Goal: Task Accomplishment & Management: Manage account settings

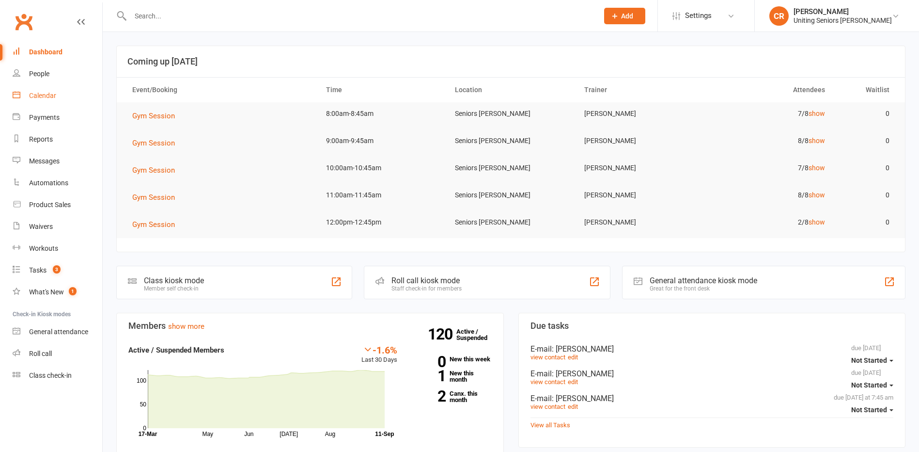
click at [37, 106] on link "Calendar" at bounding box center [58, 96] width 90 height 22
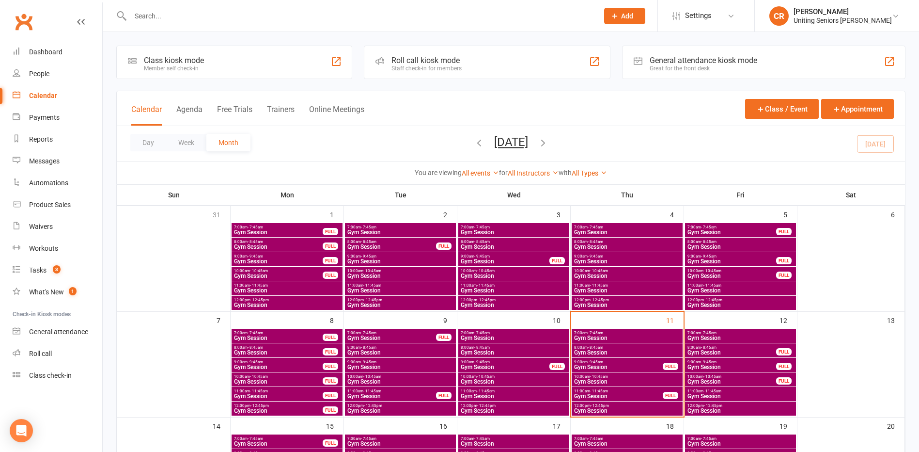
click at [606, 331] on span "7:00am - 7:45am" at bounding box center [627, 333] width 107 height 4
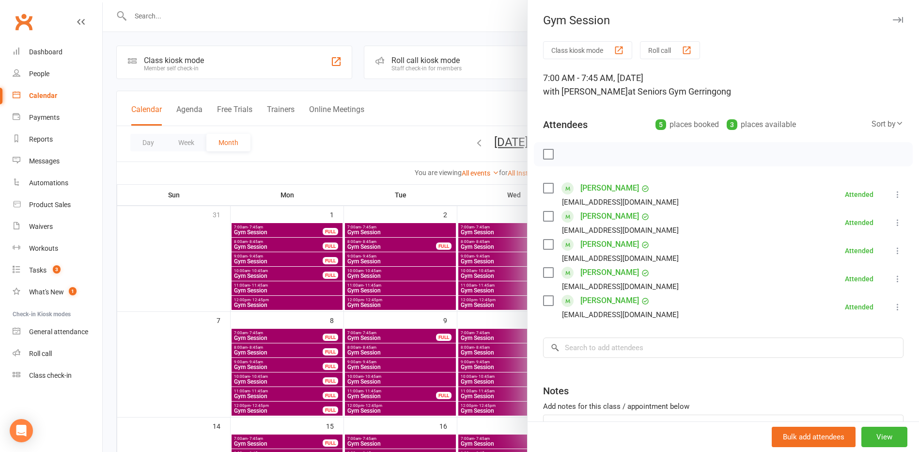
click at [497, 332] on div at bounding box center [511, 226] width 817 height 452
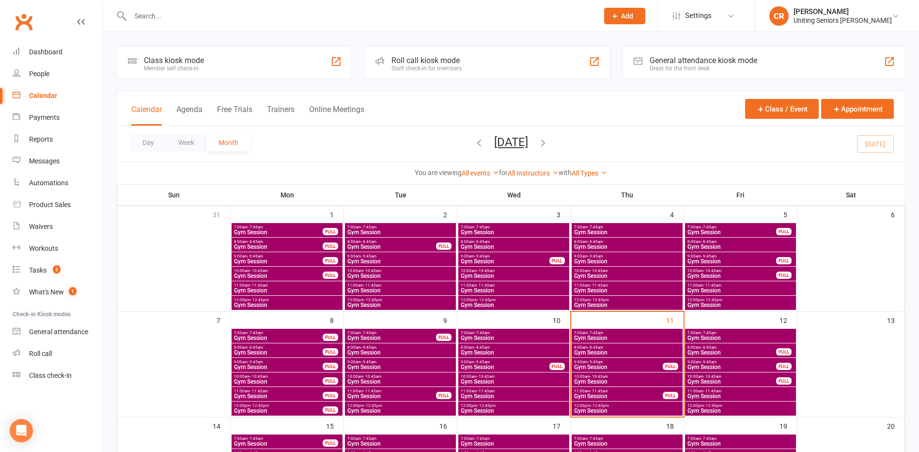
click at [614, 389] on span "11:00am - 11:45am" at bounding box center [619, 391] width 90 height 4
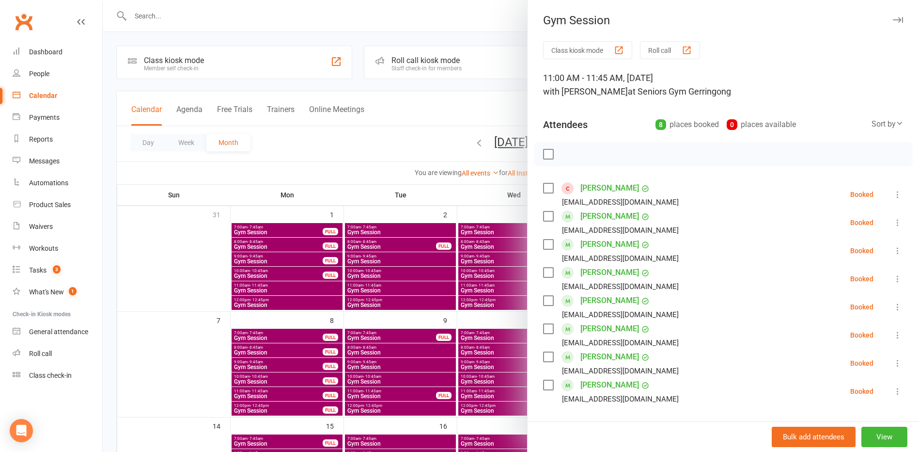
click at [519, 354] on div at bounding box center [511, 226] width 817 height 452
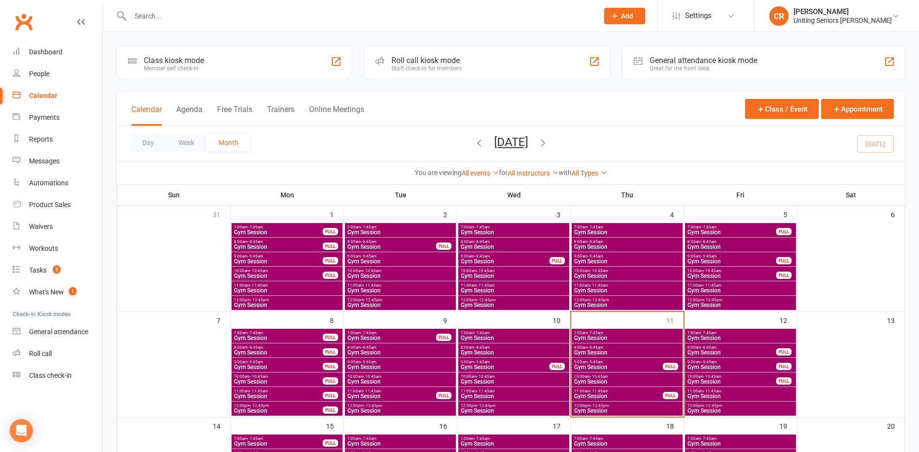
click at [616, 376] on span "10:00am - 10:45am" at bounding box center [627, 376] width 107 height 4
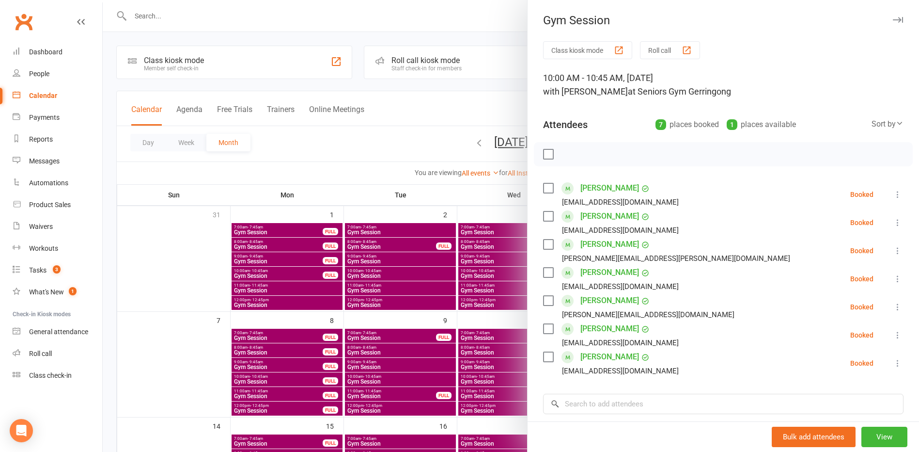
click at [497, 324] on div at bounding box center [511, 226] width 817 height 452
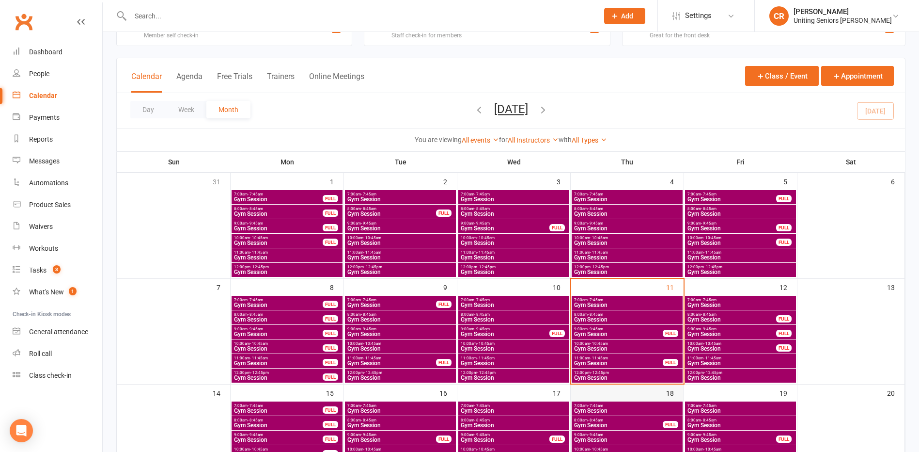
scroll to position [48, 0]
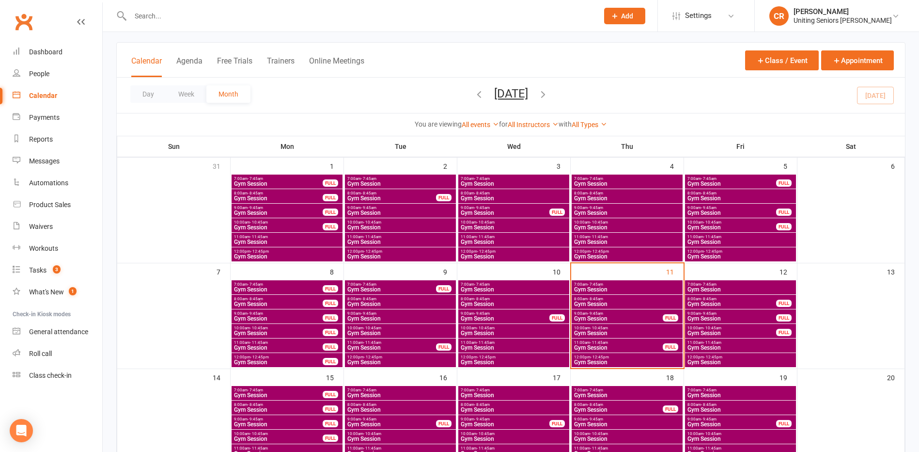
click at [621, 362] on span "Gym Session" at bounding box center [627, 362] width 107 height 6
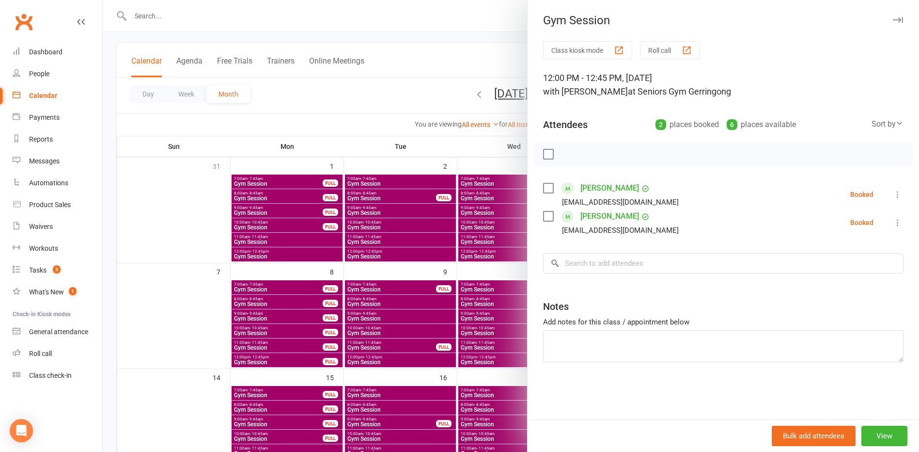
click at [468, 288] on div at bounding box center [511, 226] width 817 height 452
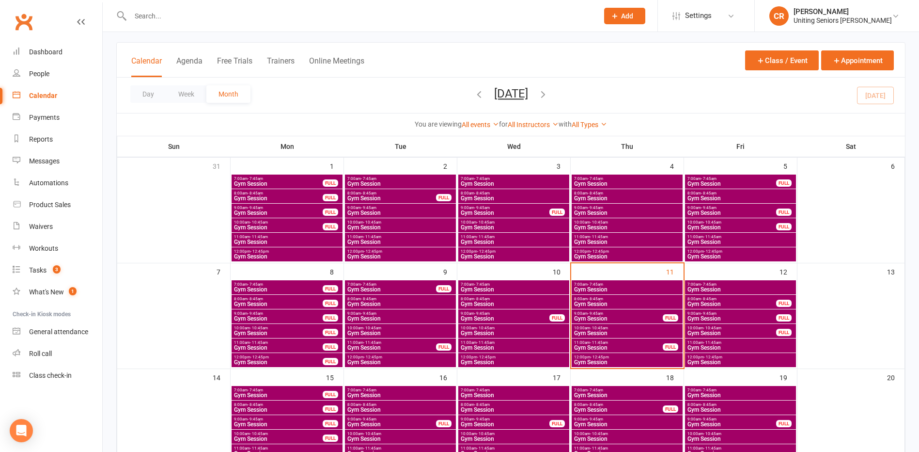
click at [598, 320] on span "Gym Session" at bounding box center [619, 319] width 90 height 6
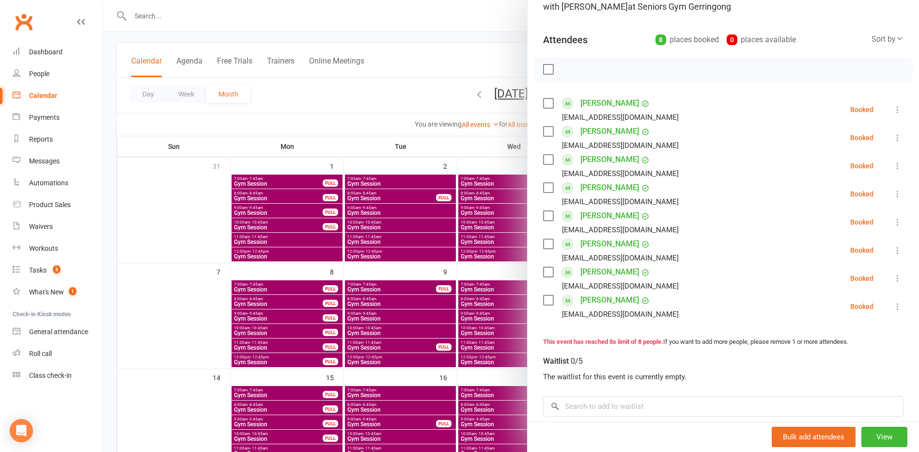
scroll to position [97, 0]
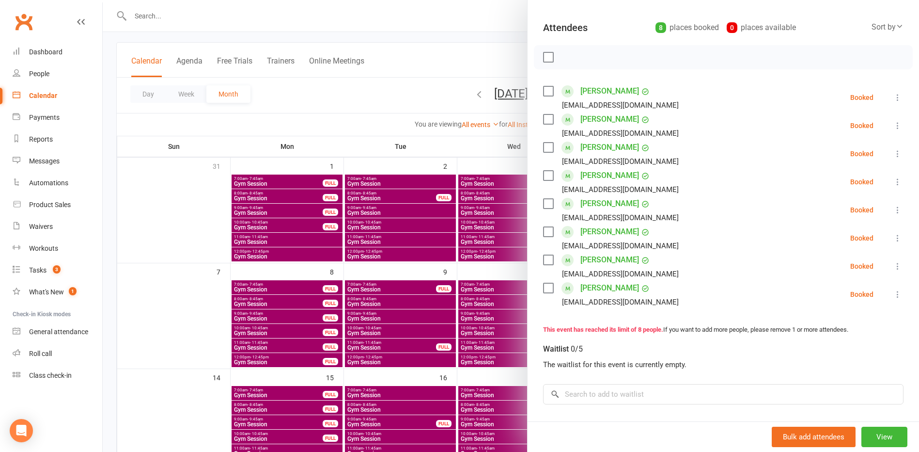
click at [508, 310] on div at bounding box center [511, 226] width 817 height 452
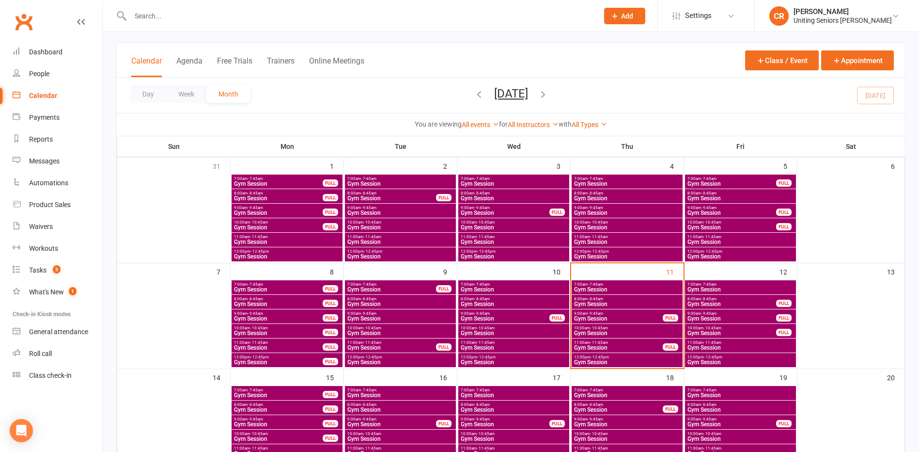
click at [593, 300] on span "- 8:45am" at bounding box center [596, 299] width 16 height 4
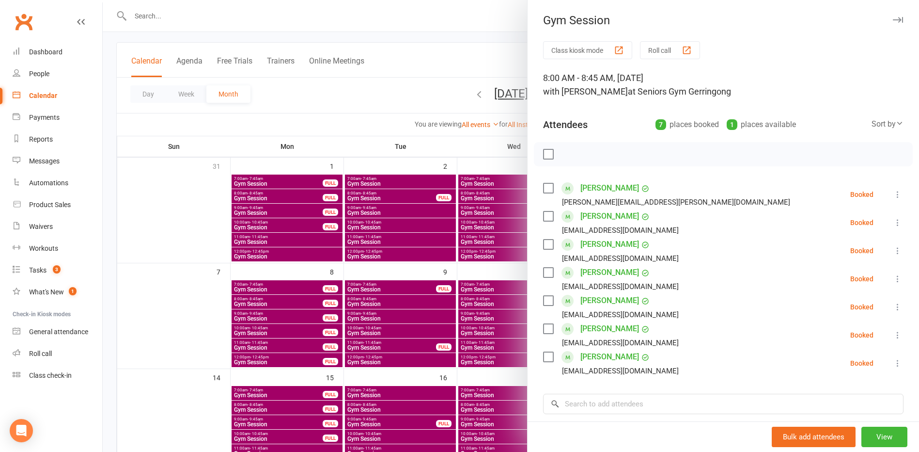
click at [520, 296] on div at bounding box center [511, 226] width 817 height 452
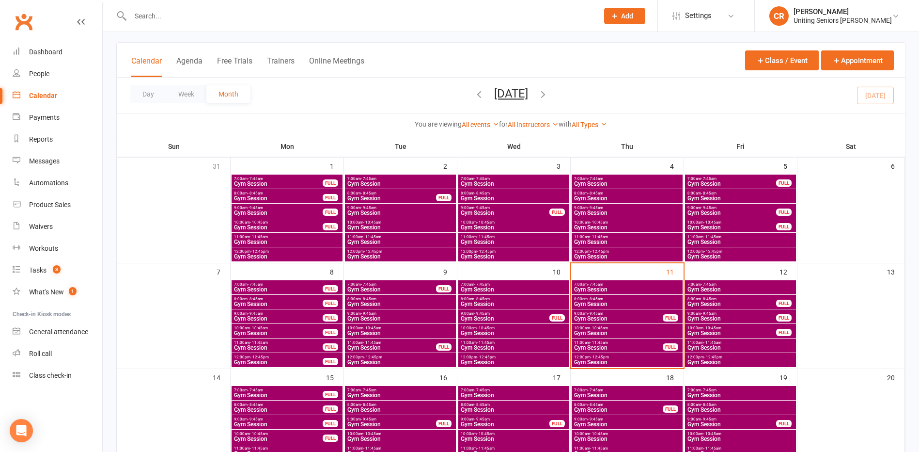
click at [701, 334] on span "Gym Session" at bounding box center [732, 333] width 90 height 6
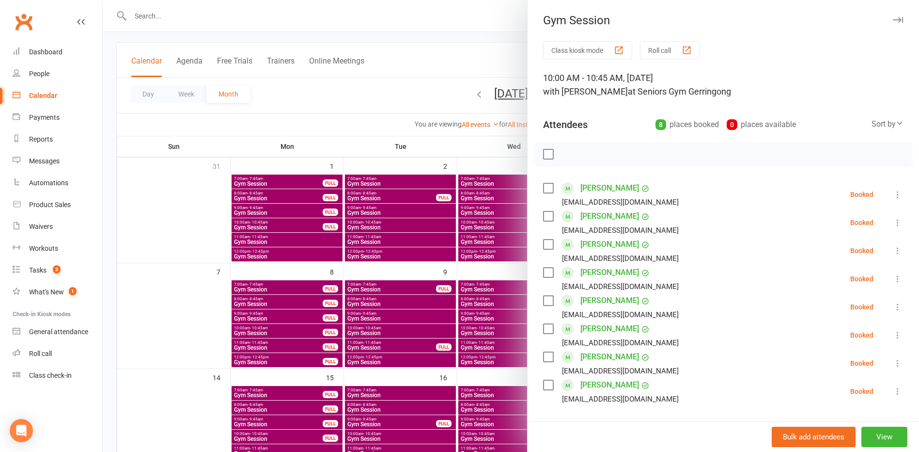
click at [523, 313] on div at bounding box center [511, 226] width 817 height 452
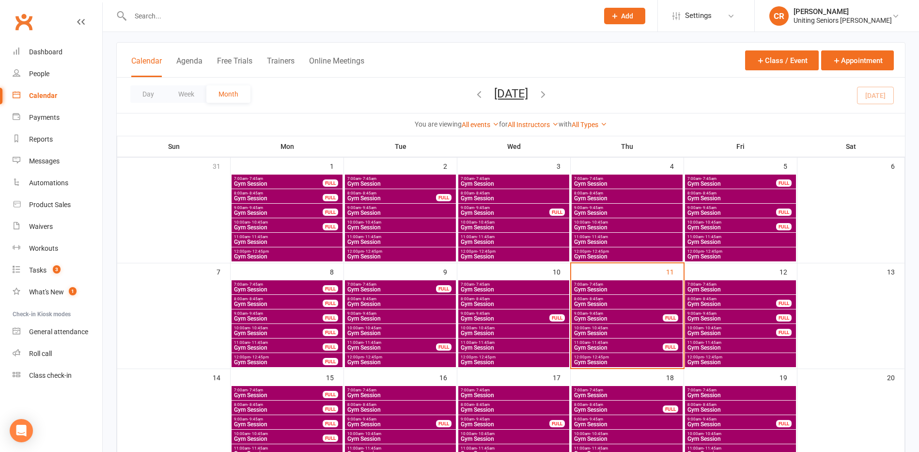
click at [739, 343] on span "11:00am - 11:45am" at bounding box center [740, 342] width 107 height 4
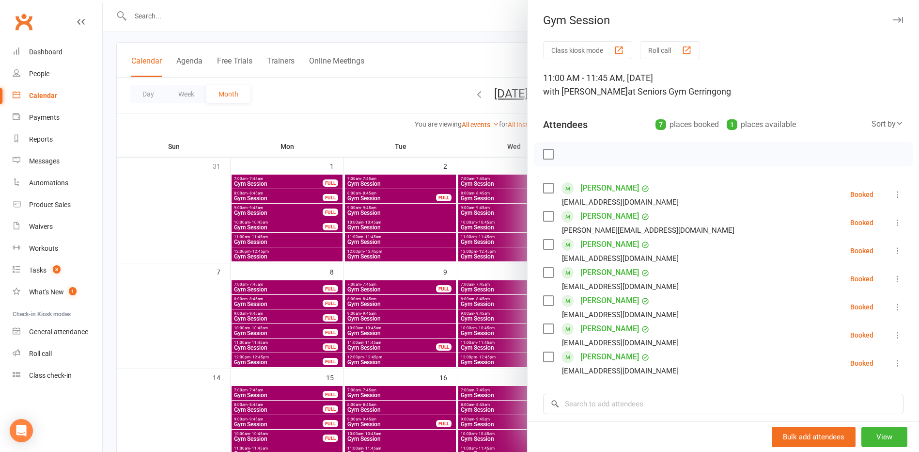
drag, startPoint x: 513, startPoint y: 314, endPoint x: 542, endPoint y: 312, distance: 29.6
click at [513, 314] on div at bounding box center [511, 226] width 817 height 452
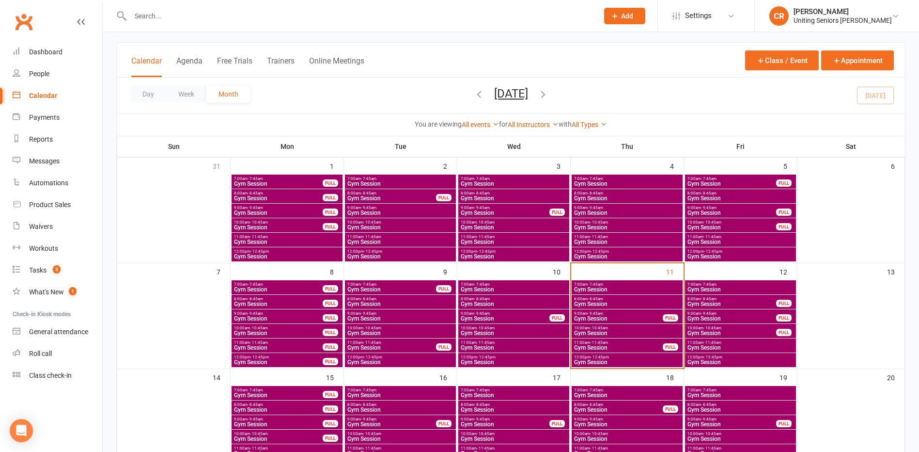
click at [738, 315] on span "9:00am - 9:45am" at bounding box center [732, 313] width 90 height 4
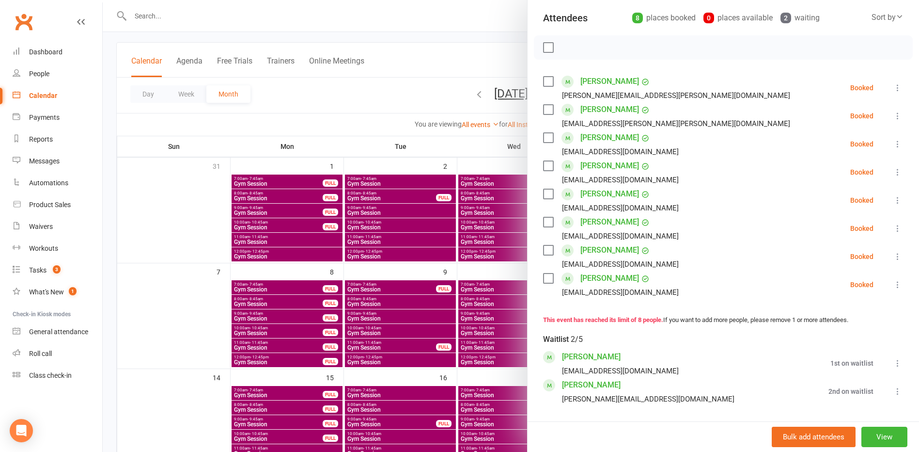
scroll to position [145, 0]
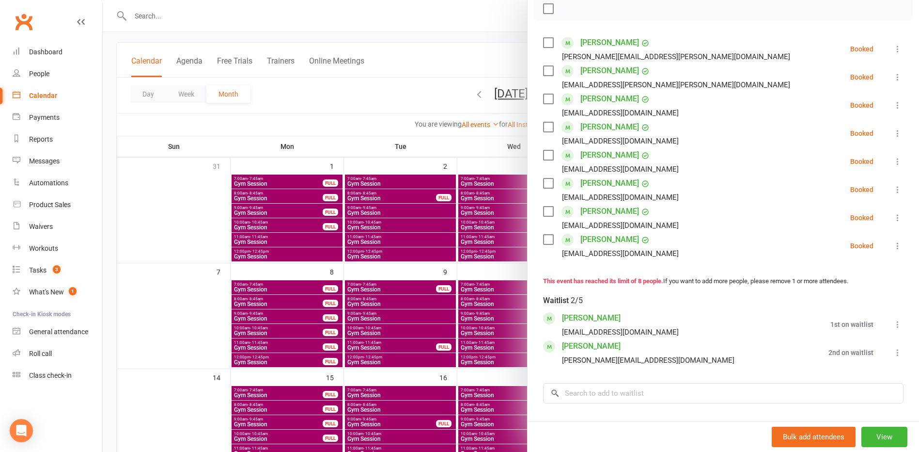
click at [509, 373] on div at bounding box center [511, 226] width 817 height 452
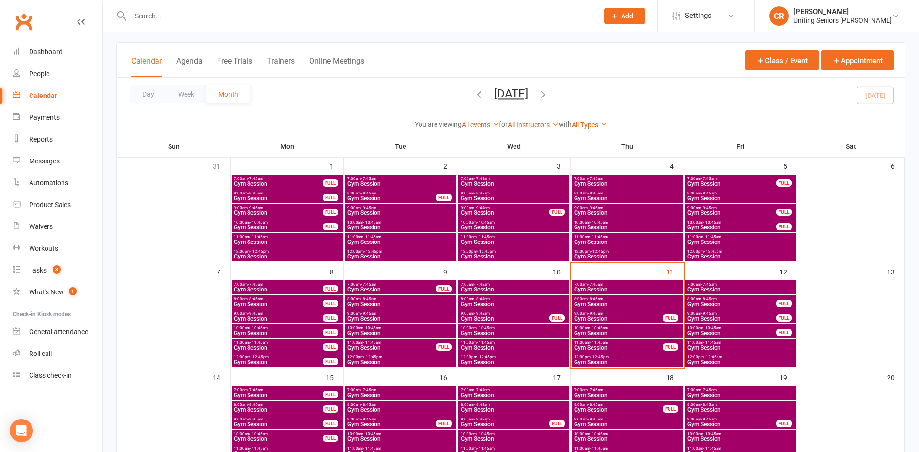
click at [253, 24] on div at bounding box center [353, 16] width 475 height 32
click at [254, 17] on input "text" at bounding box center [359, 16] width 464 height 14
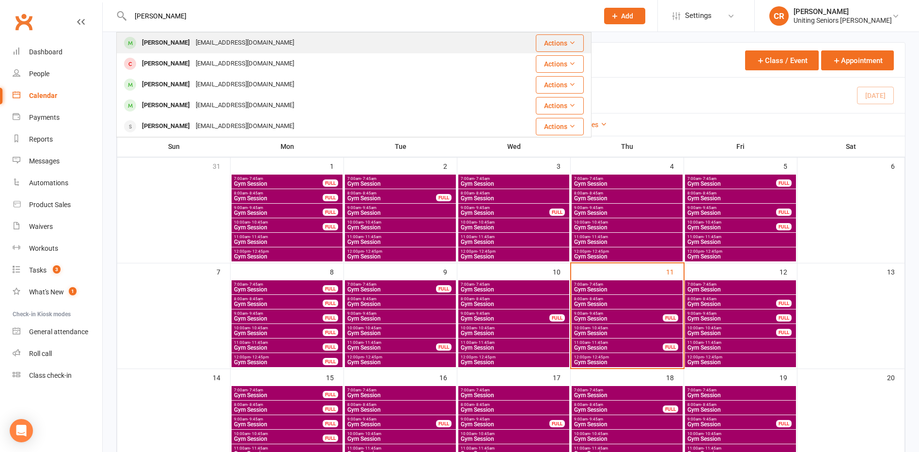
type input "john pa"
click at [246, 35] on div "John Paterson patersonjohn57@gmail.com" at bounding box center [298, 43] width 363 height 20
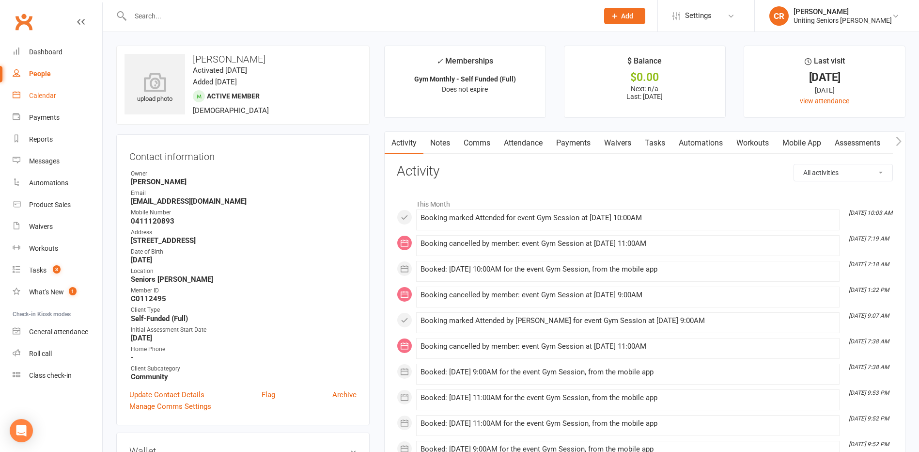
click at [48, 93] on div "Calendar" at bounding box center [42, 96] width 27 height 8
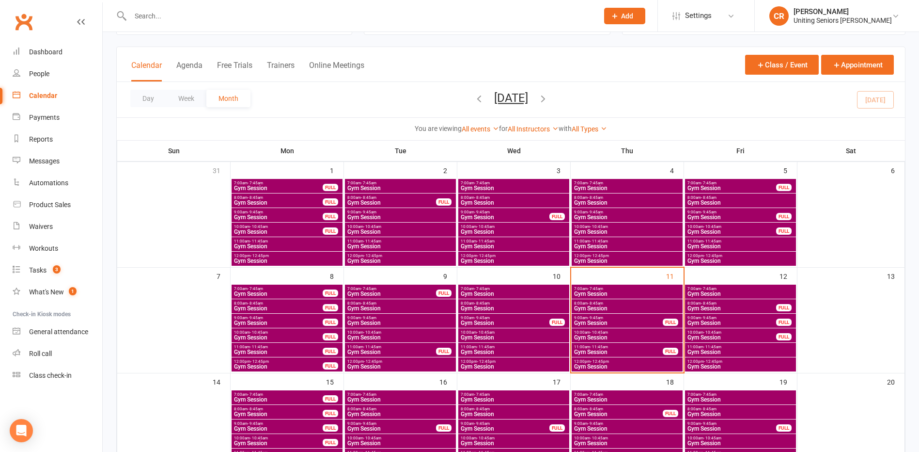
scroll to position [145, 0]
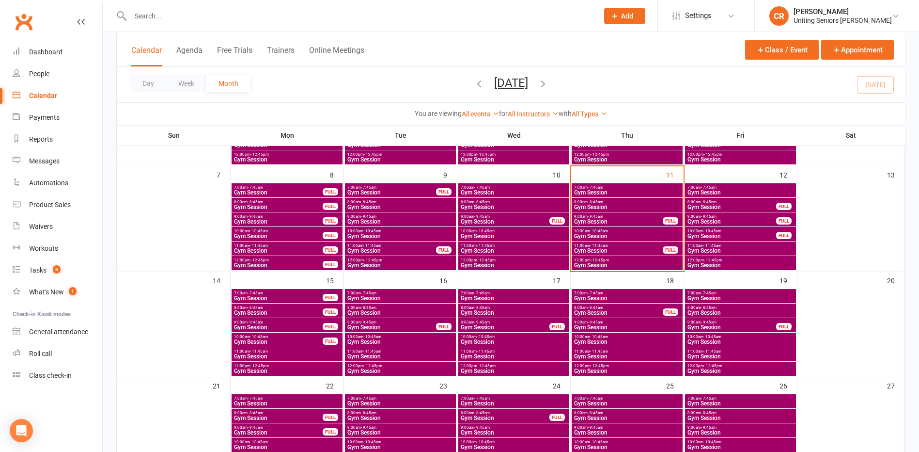
click at [756, 189] on span "Gym Session" at bounding box center [740, 192] width 107 height 6
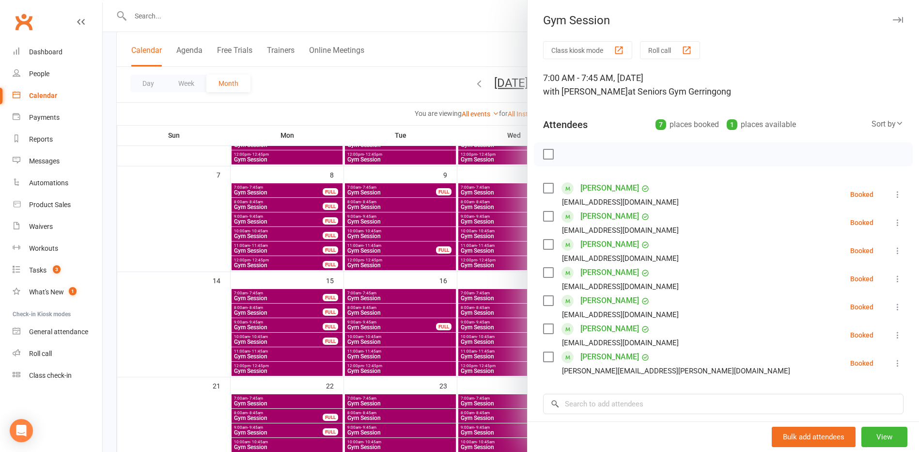
click at [352, 114] on div at bounding box center [511, 226] width 817 height 452
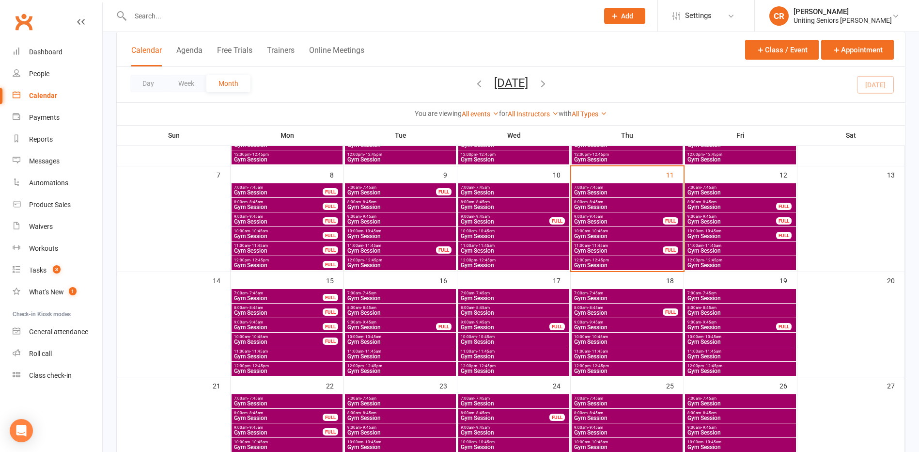
click at [721, 192] on span "Gym Session" at bounding box center [740, 192] width 107 height 6
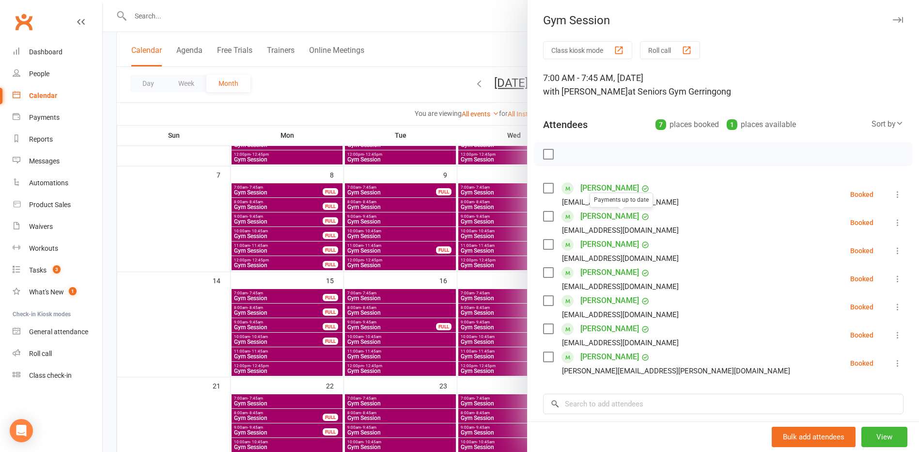
click at [599, 180] on link "[PERSON_NAME]" at bounding box center [610, 188] width 59 height 16
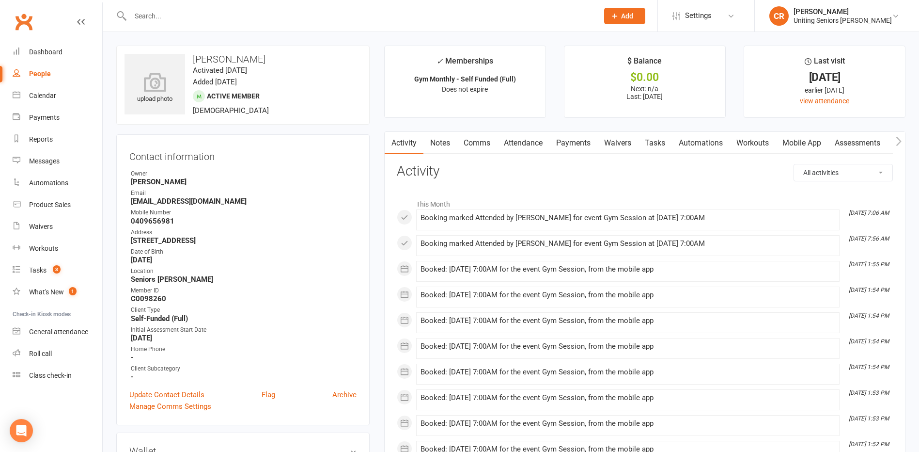
click at [531, 151] on link "Attendance" at bounding box center [523, 143] width 52 height 22
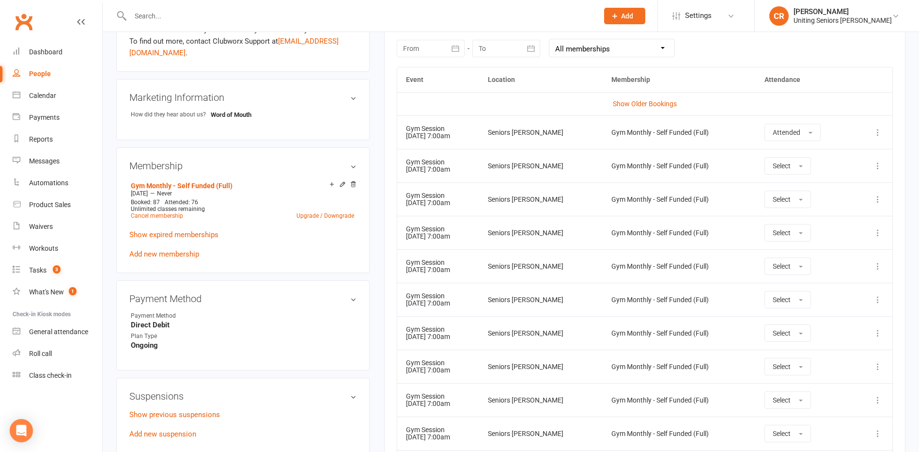
scroll to position [436, 0]
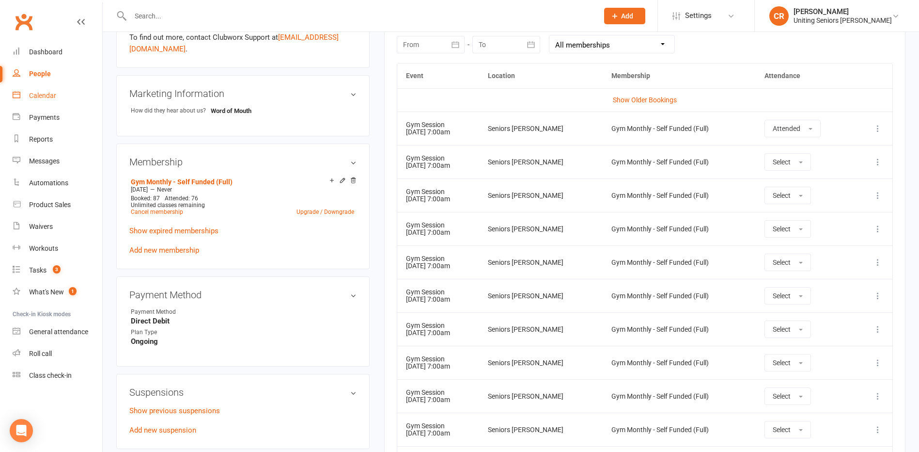
click at [39, 98] on div "Calendar" at bounding box center [42, 96] width 27 height 8
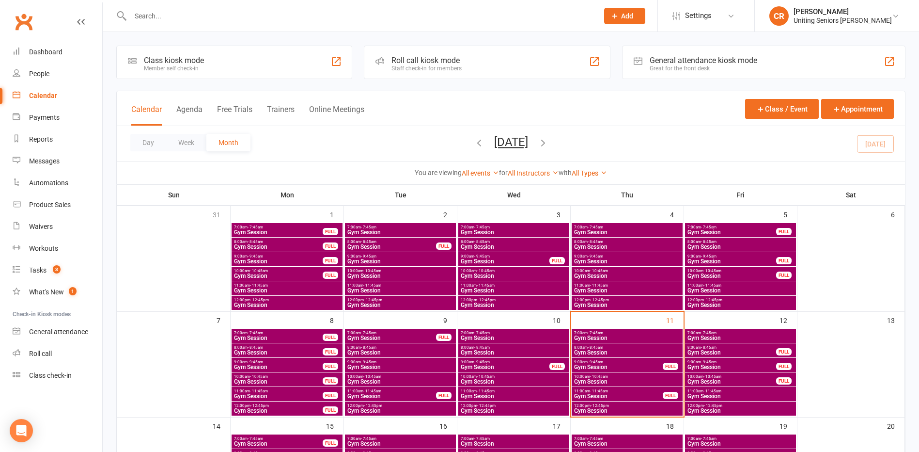
click at [574, 367] on span "Gym Session" at bounding box center [619, 367] width 90 height 6
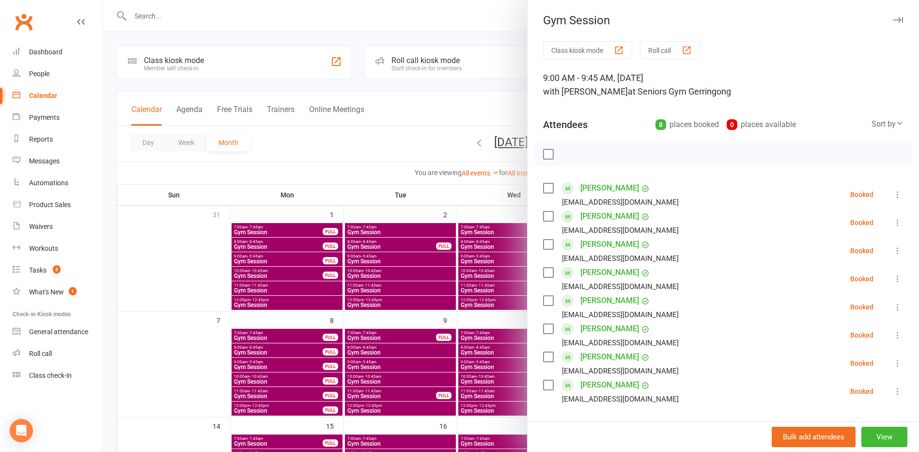
scroll to position [48, 0]
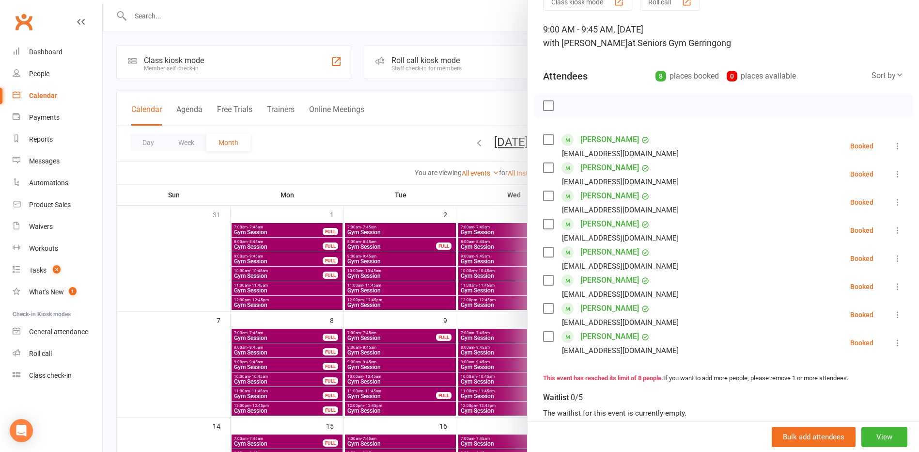
click at [474, 421] on div at bounding box center [511, 226] width 817 height 452
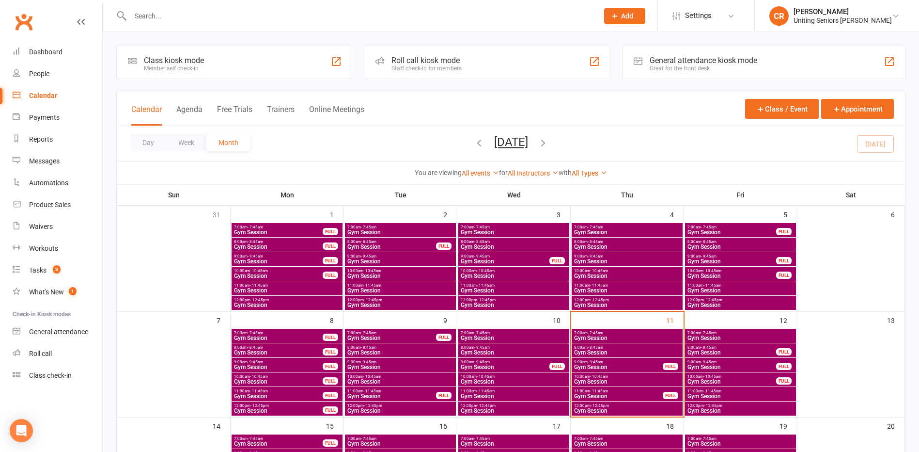
click at [600, 379] on span "Gym Session" at bounding box center [627, 382] width 107 height 6
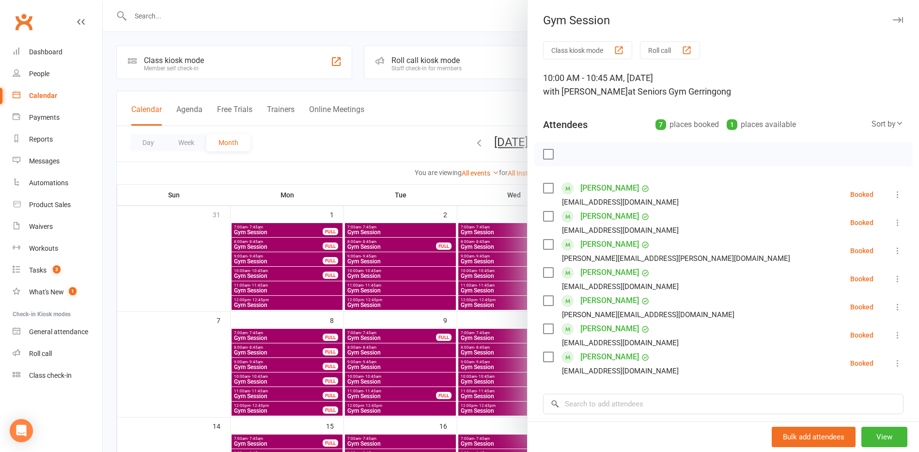
click at [499, 426] on div at bounding box center [511, 226] width 817 height 452
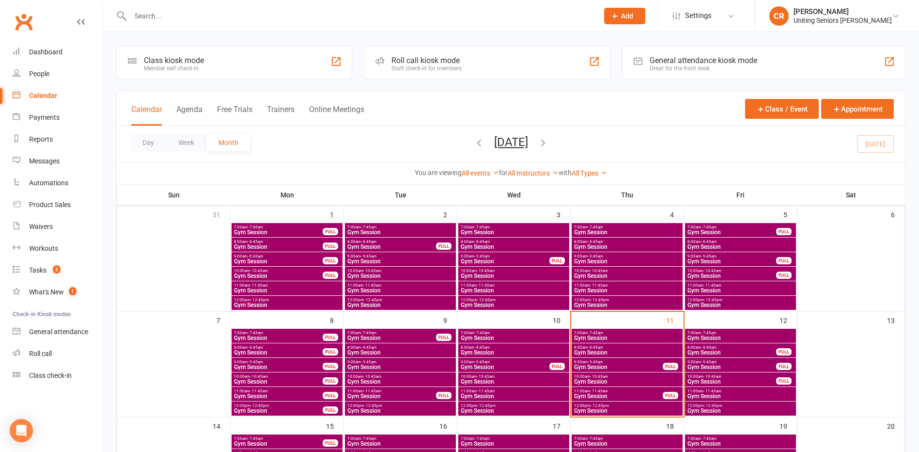
click at [610, 387] on div "11:00am - 11:45am Gym Session FULL" at bounding box center [627, 394] width 111 height 14
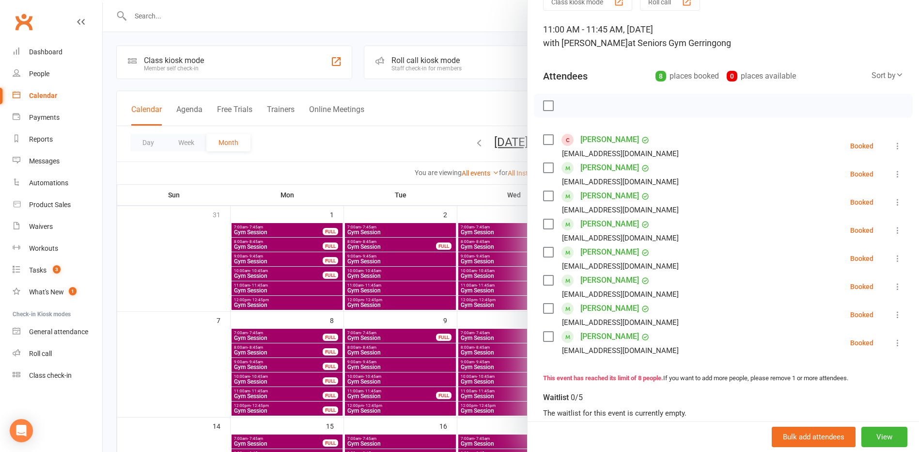
click at [491, 426] on div at bounding box center [511, 226] width 817 height 452
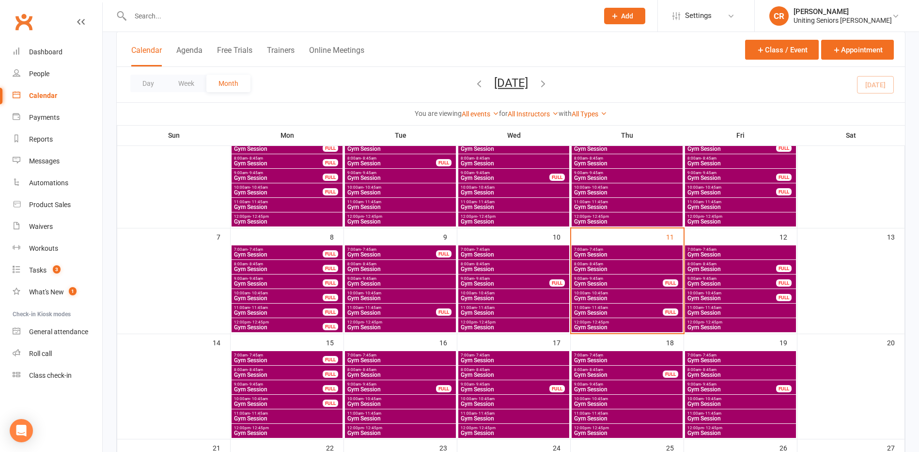
scroll to position [97, 0]
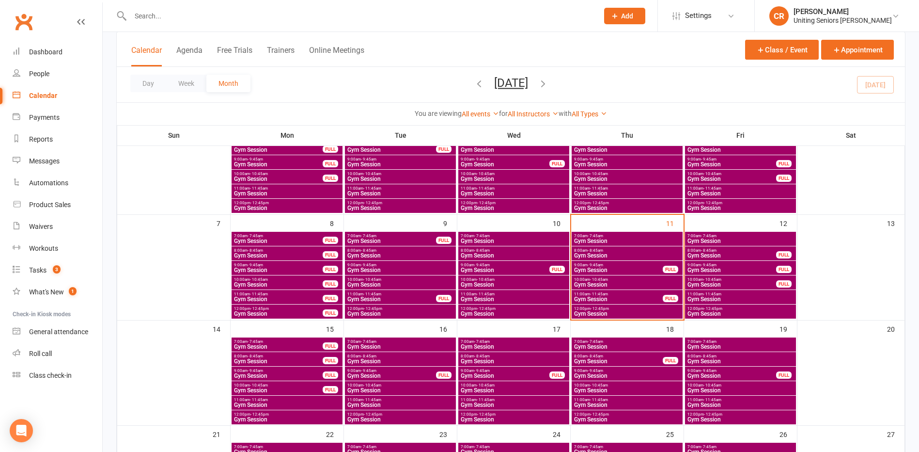
click at [505, 238] on span "Gym Session" at bounding box center [513, 241] width 107 height 6
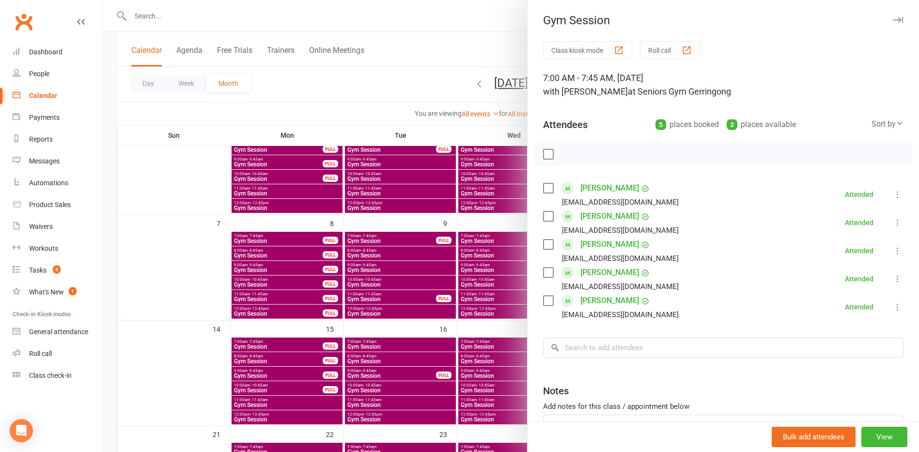
click at [486, 253] on div at bounding box center [511, 226] width 817 height 452
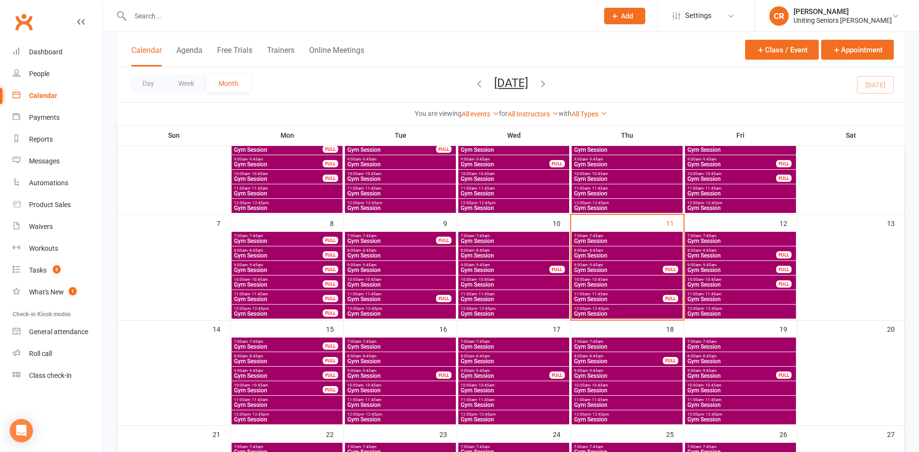
click at [486, 253] on span "Gym Session" at bounding box center [513, 256] width 107 height 6
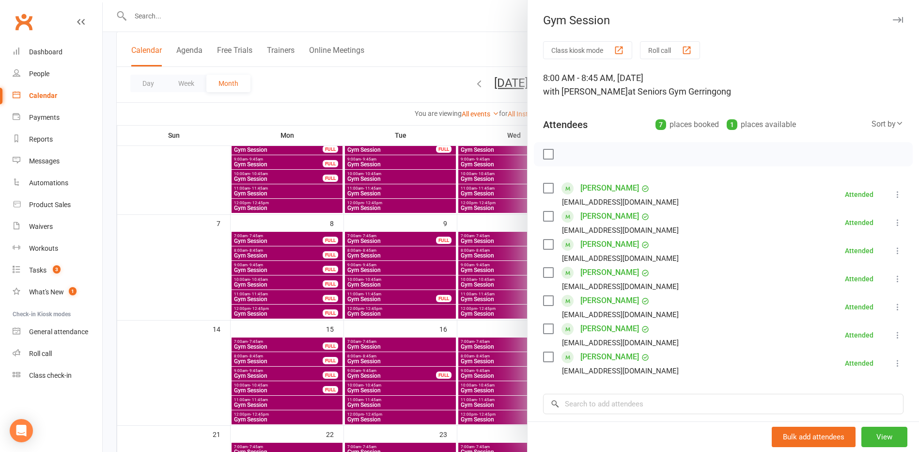
click at [474, 280] on div at bounding box center [511, 226] width 817 height 452
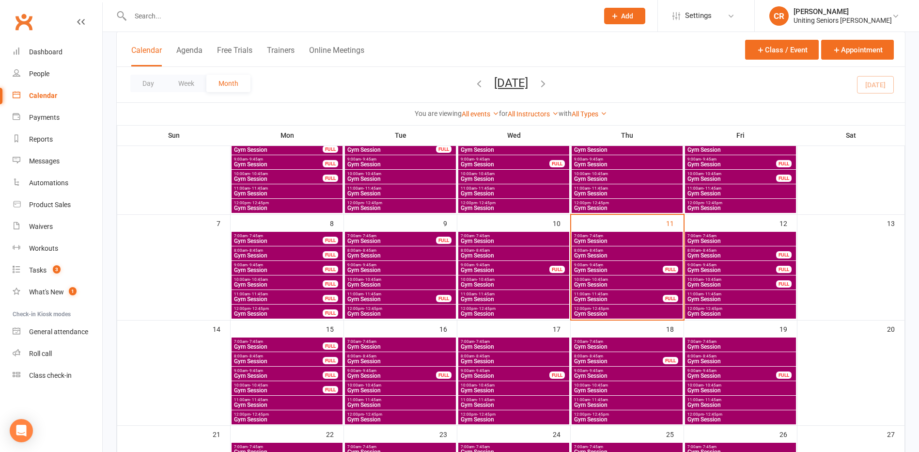
click at [474, 280] on span "10:00am - 10:45am" at bounding box center [513, 279] width 107 height 4
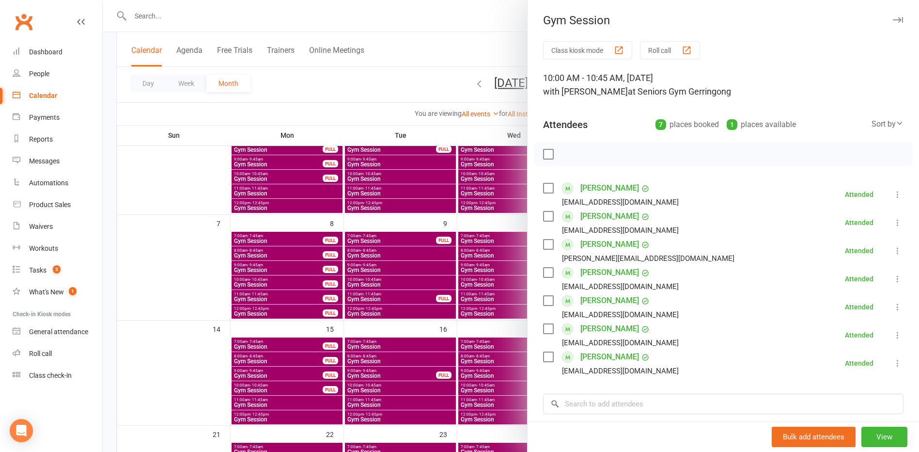
click at [432, 337] on div at bounding box center [511, 226] width 817 height 452
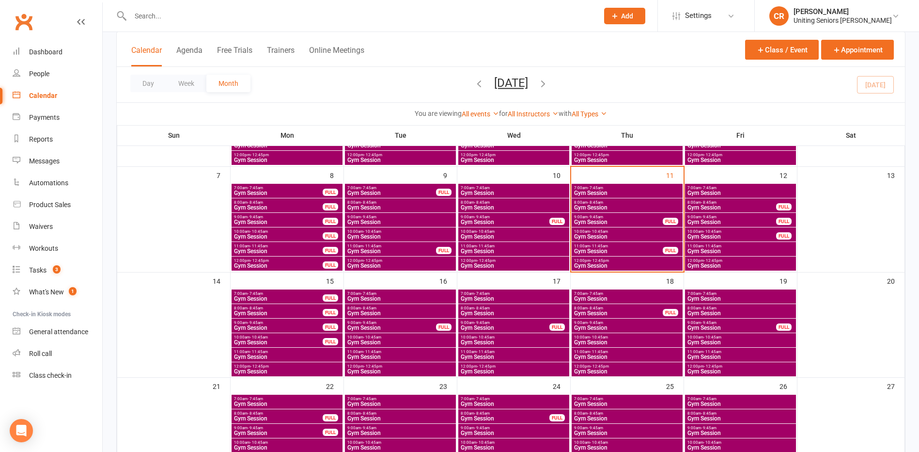
scroll to position [145, 0]
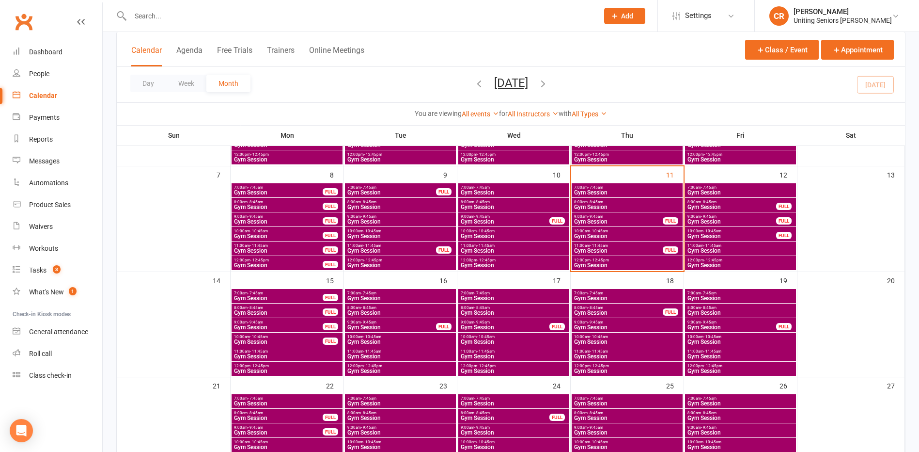
click at [488, 318] on div "9:00am - 9:45am Gym Session FULL" at bounding box center [513, 325] width 111 height 14
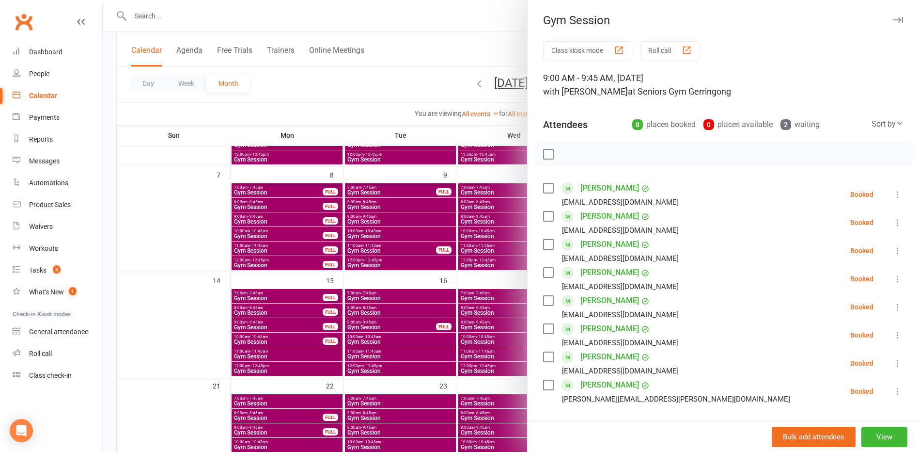
click at [488, 313] on div at bounding box center [511, 226] width 817 height 452
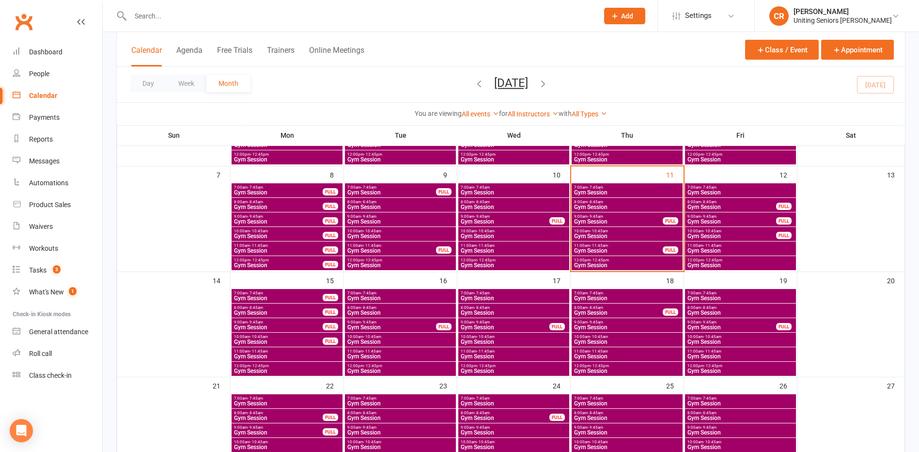
click at [488, 313] on span "Gym Session" at bounding box center [513, 313] width 107 height 6
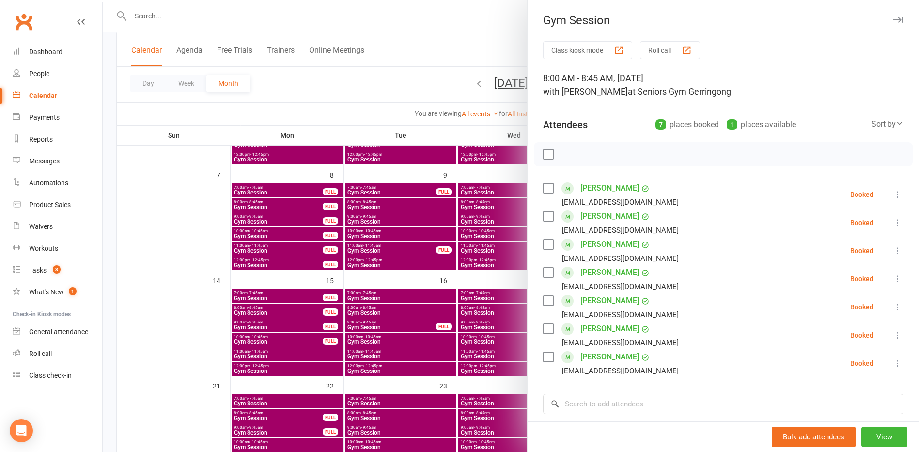
click at [486, 293] on div at bounding box center [511, 226] width 817 height 452
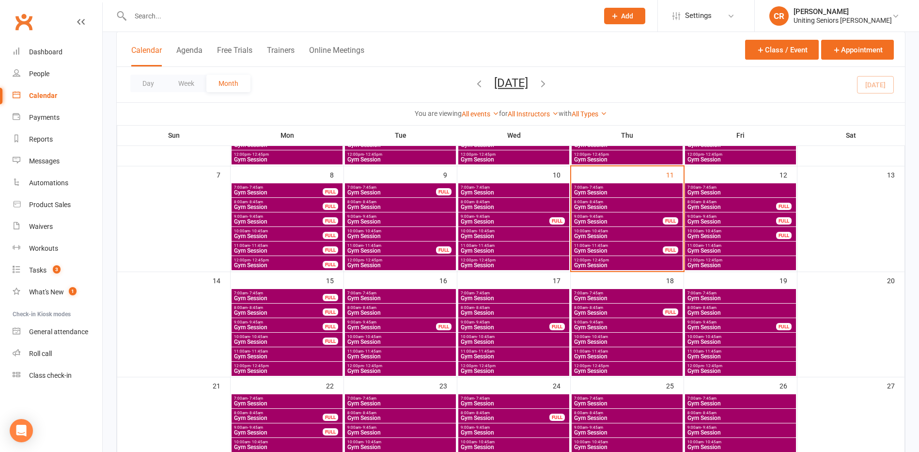
click at [486, 293] on span "- 7:45am" at bounding box center [482, 293] width 16 height 4
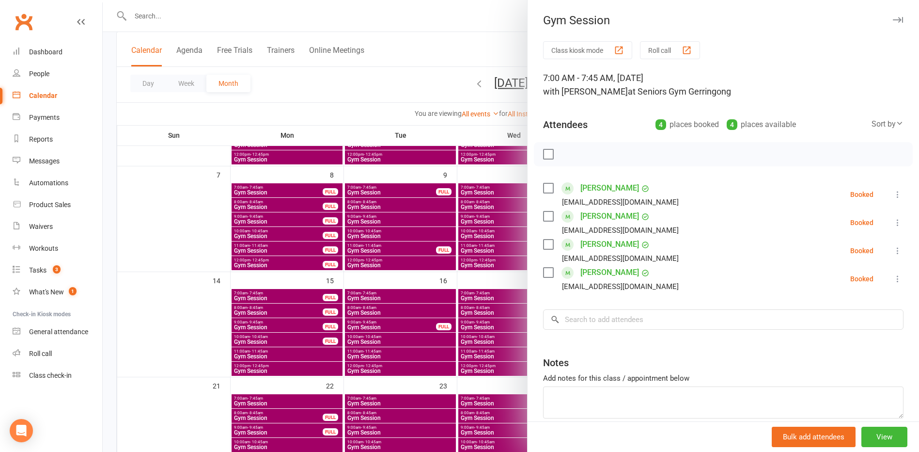
click at [413, 97] on div at bounding box center [511, 226] width 817 height 452
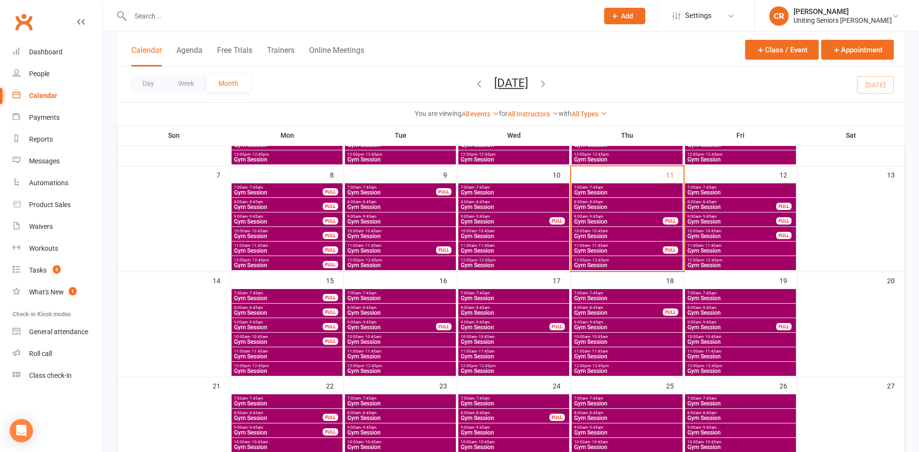
click at [596, 202] on span "- 8:45am" at bounding box center [596, 202] width 16 height 4
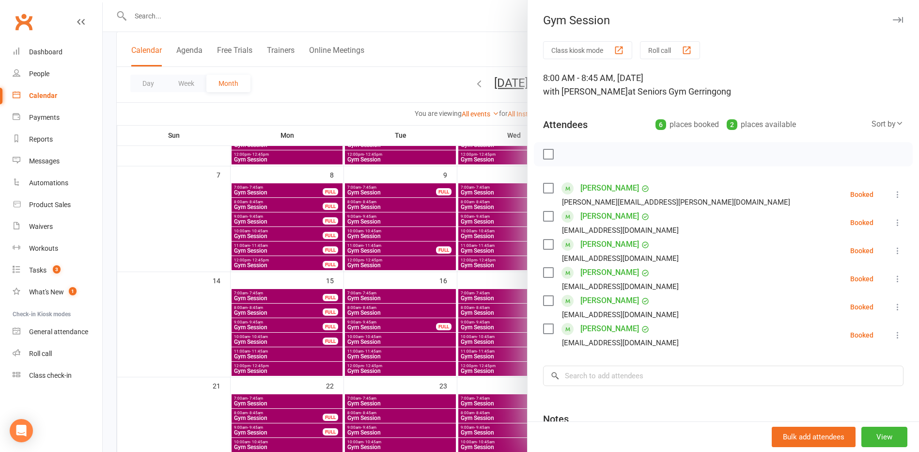
click at [544, 188] on label at bounding box center [548, 188] width 10 height 10
click at [569, 162] on div at bounding box center [723, 154] width 379 height 24
click at [569, 159] on icon "button" at bounding box center [570, 154] width 11 height 11
click at [189, 273] on div at bounding box center [511, 226] width 817 height 452
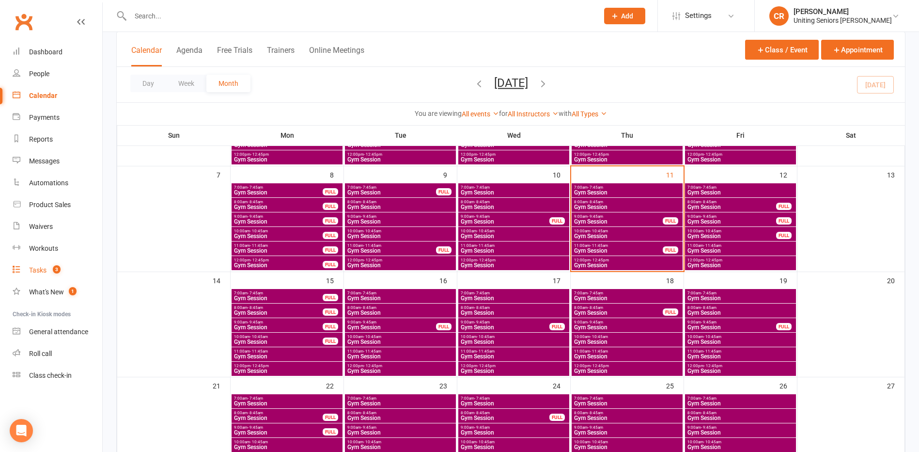
click at [70, 273] on link "Tasks 3" at bounding box center [58, 270] width 90 height 22
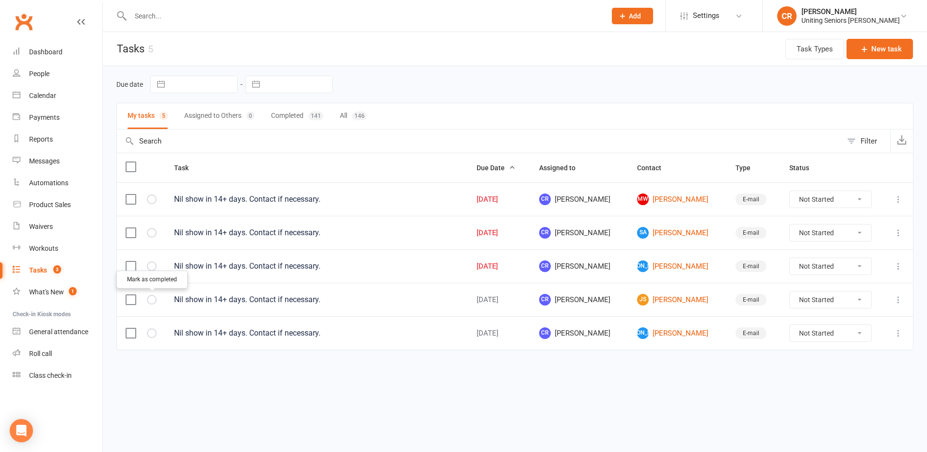
click at [0, 0] on icon "button" at bounding box center [0, 0] width 0 height 0
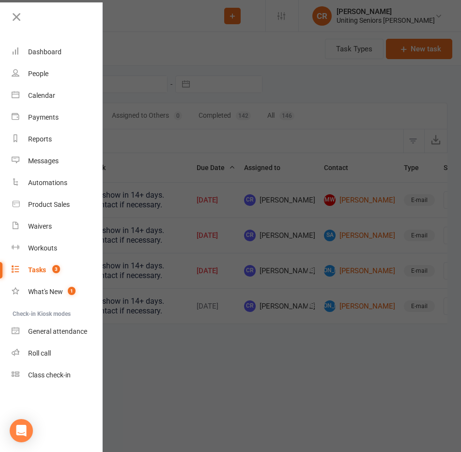
click at [30, 2] on nav "Clubworx Dashboard People Calendar Payments Reports Messages Automations Produc…" at bounding box center [51, 228] width 103 height 452
click at [18, 22] on icon at bounding box center [17, 17] width 14 height 14
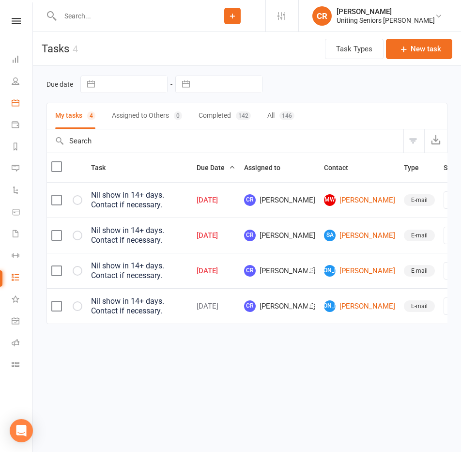
click at [29, 113] on link "Calendar" at bounding box center [23, 104] width 22 height 22
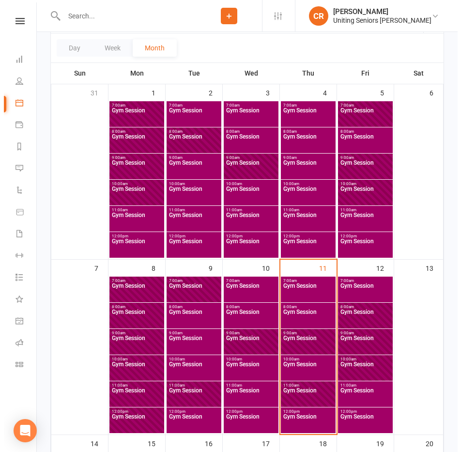
scroll to position [145, 0]
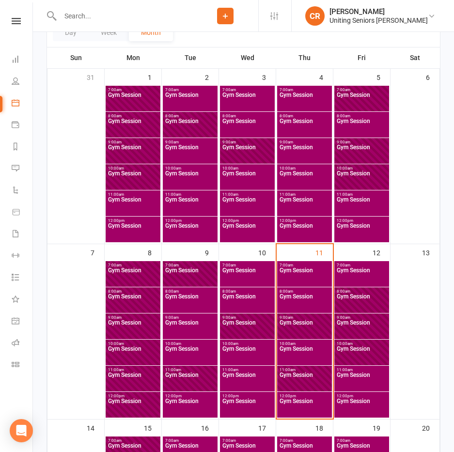
click at [295, 293] on span "8:00am - 8:45am" at bounding box center [304, 291] width 51 height 4
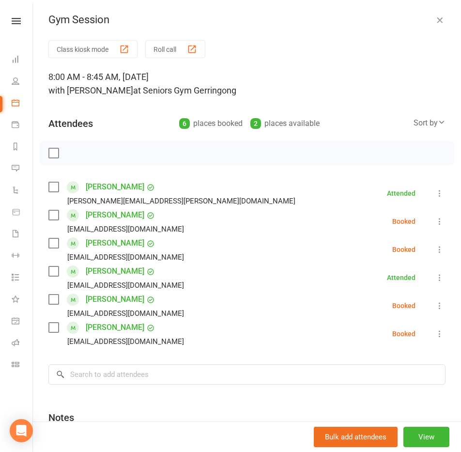
click at [61, 213] on div "Robin Legge wilrob2534@gmail.com" at bounding box center [118, 221] width 140 height 28
click at [58, 216] on label at bounding box center [53, 215] width 10 height 10
click at [51, 246] on label at bounding box center [53, 243] width 10 height 10
click at [56, 274] on label at bounding box center [53, 272] width 10 height 10
click at [59, 335] on div "Robert Renew rrenew@gmail.com" at bounding box center [118, 334] width 140 height 28
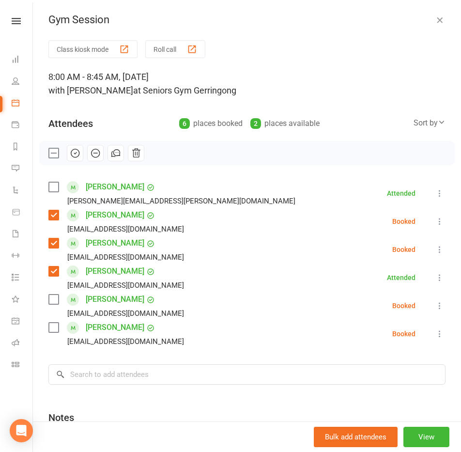
click at [50, 329] on label at bounding box center [53, 328] width 10 height 10
click at [71, 156] on icon "button" at bounding box center [75, 153] width 11 height 11
drag, startPoint x: 51, startPoint y: 303, endPoint x: 64, endPoint y: 232, distance: 72.0
click at [51, 303] on label at bounding box center [53, 300] width 10 height 10
click at [79, 157] on icon "button" at bounding box center [75, 153] width 11 height 11
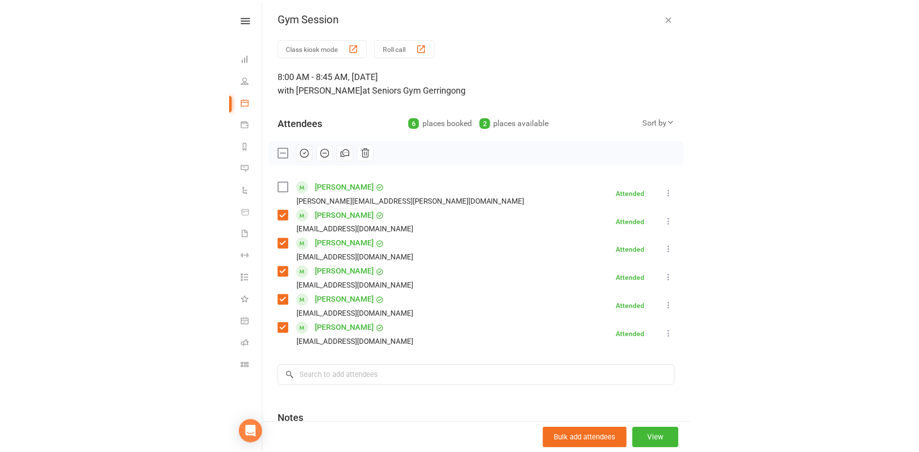
scroll to position [137, 0]
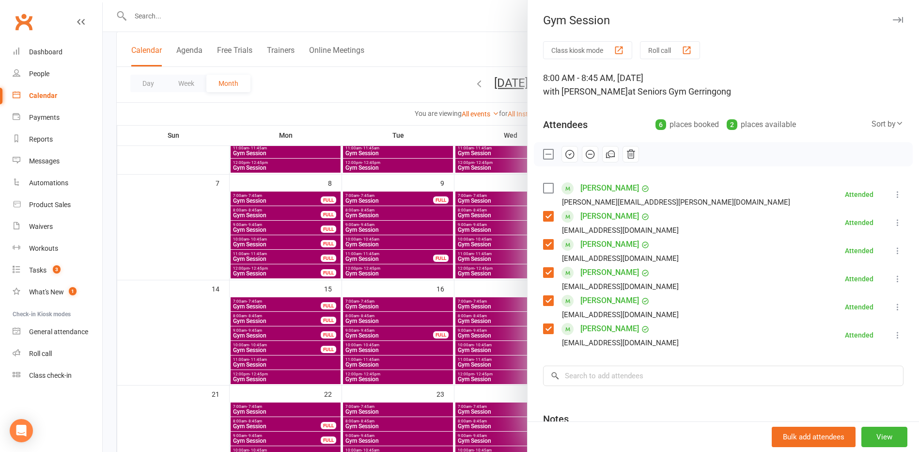
click at [172, 226] on div at bounding box center [511, 226] width 817 height 452
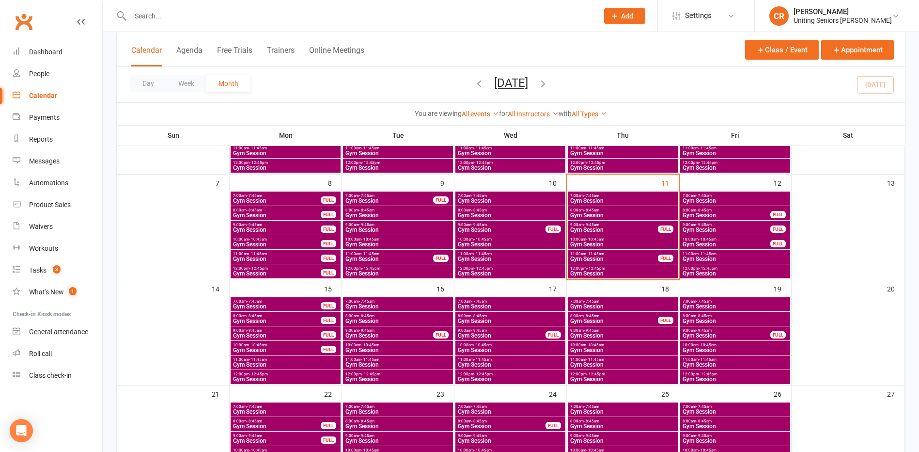
click at [594, 229] on span "Gym Session" at bounding box center [614, 230] width 89 height 6
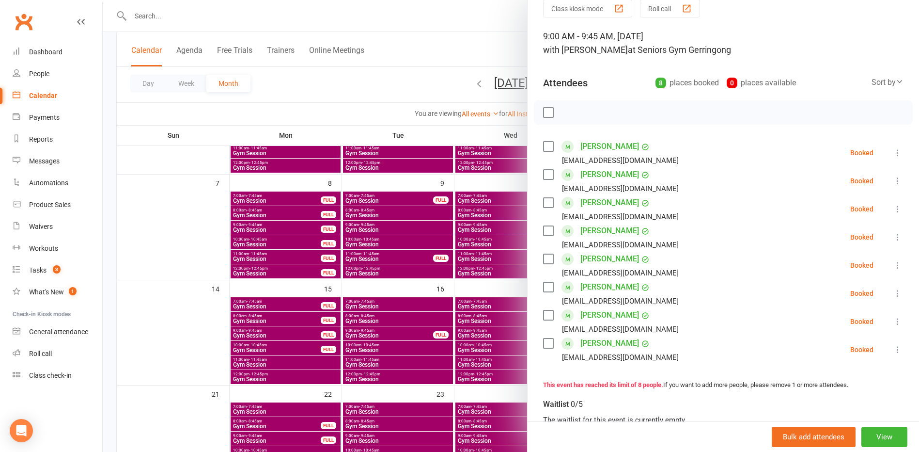
scroll to position [0, 0]
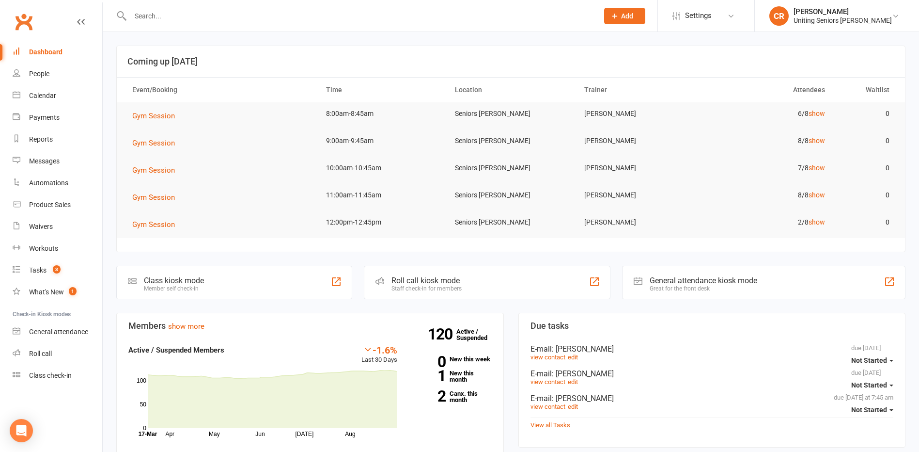
click at [288, 28] on div at bounding box center [353, 16] width 475 height 32
click at [293, 12] on input "text" at bounding box center [359, 16] width 464 height 14
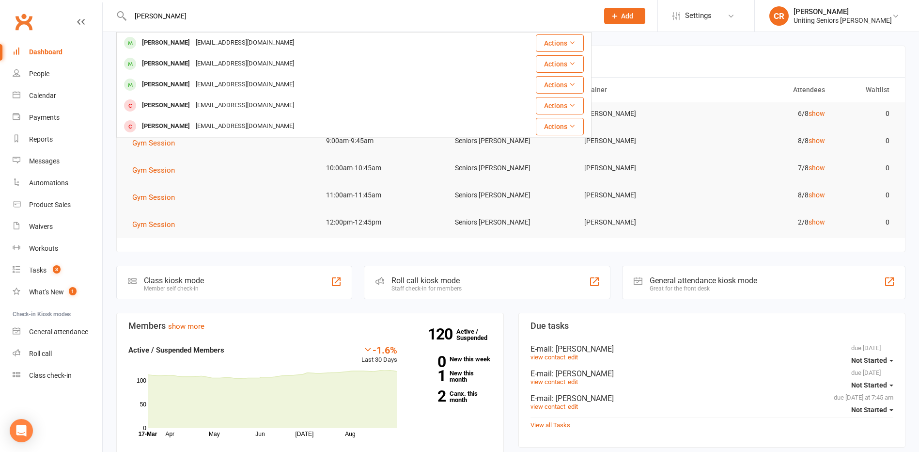
type input "[PERSON_NAME]"
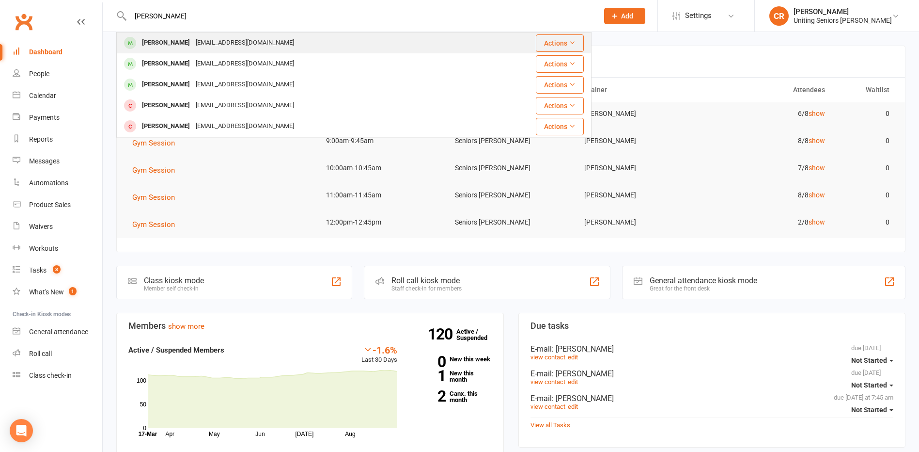
click at [293, 49] on div "[PERSON_NAME] [EMAIL_ADDRESS][DOMAIN_NAME]" at bounding box center [298, 43] width 363 height 20
